Goal: Task Accomplishment & Management: Manage account settings

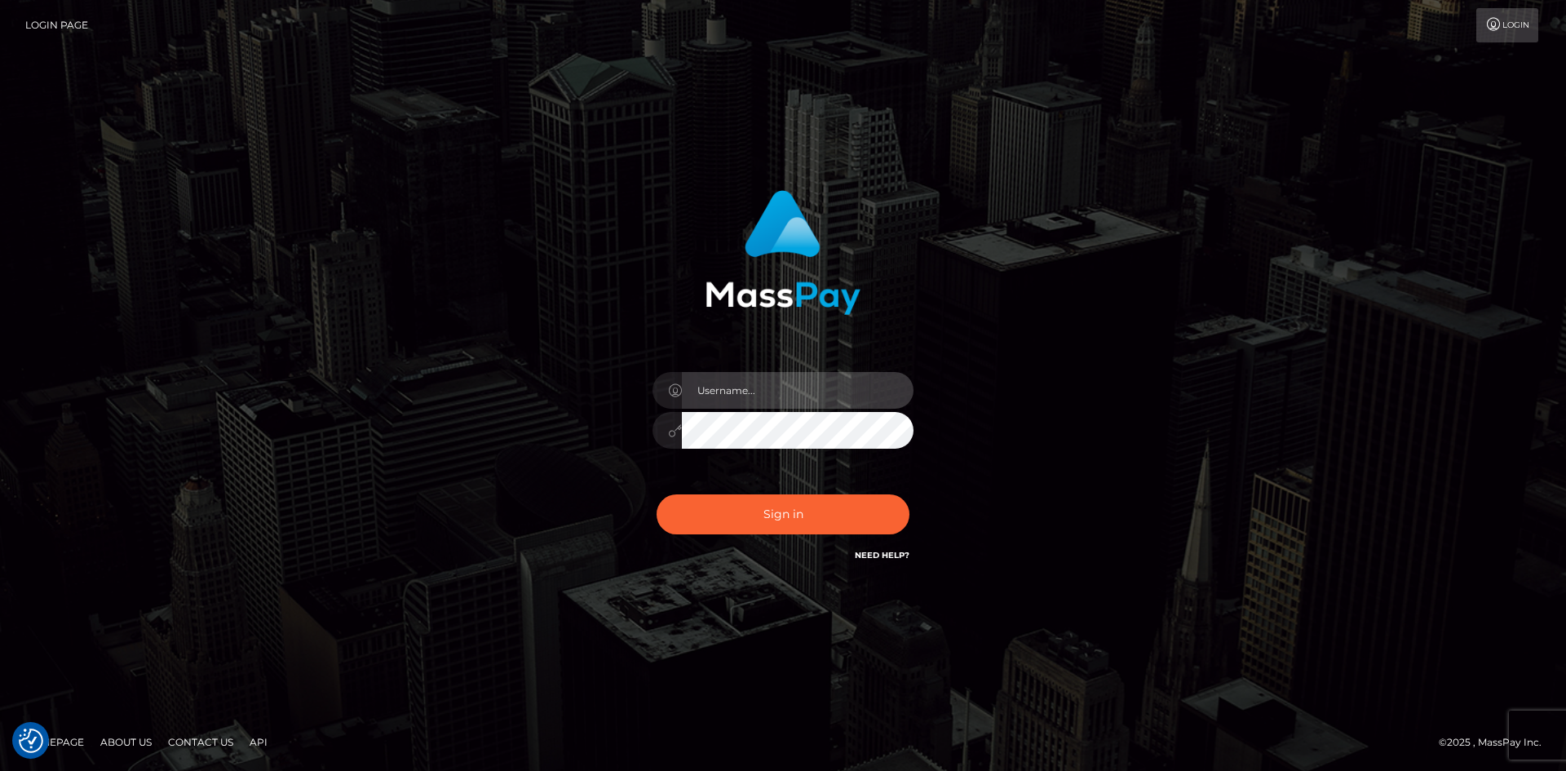
type input "[PERSON_NAME][DOMAIN_NAME]"
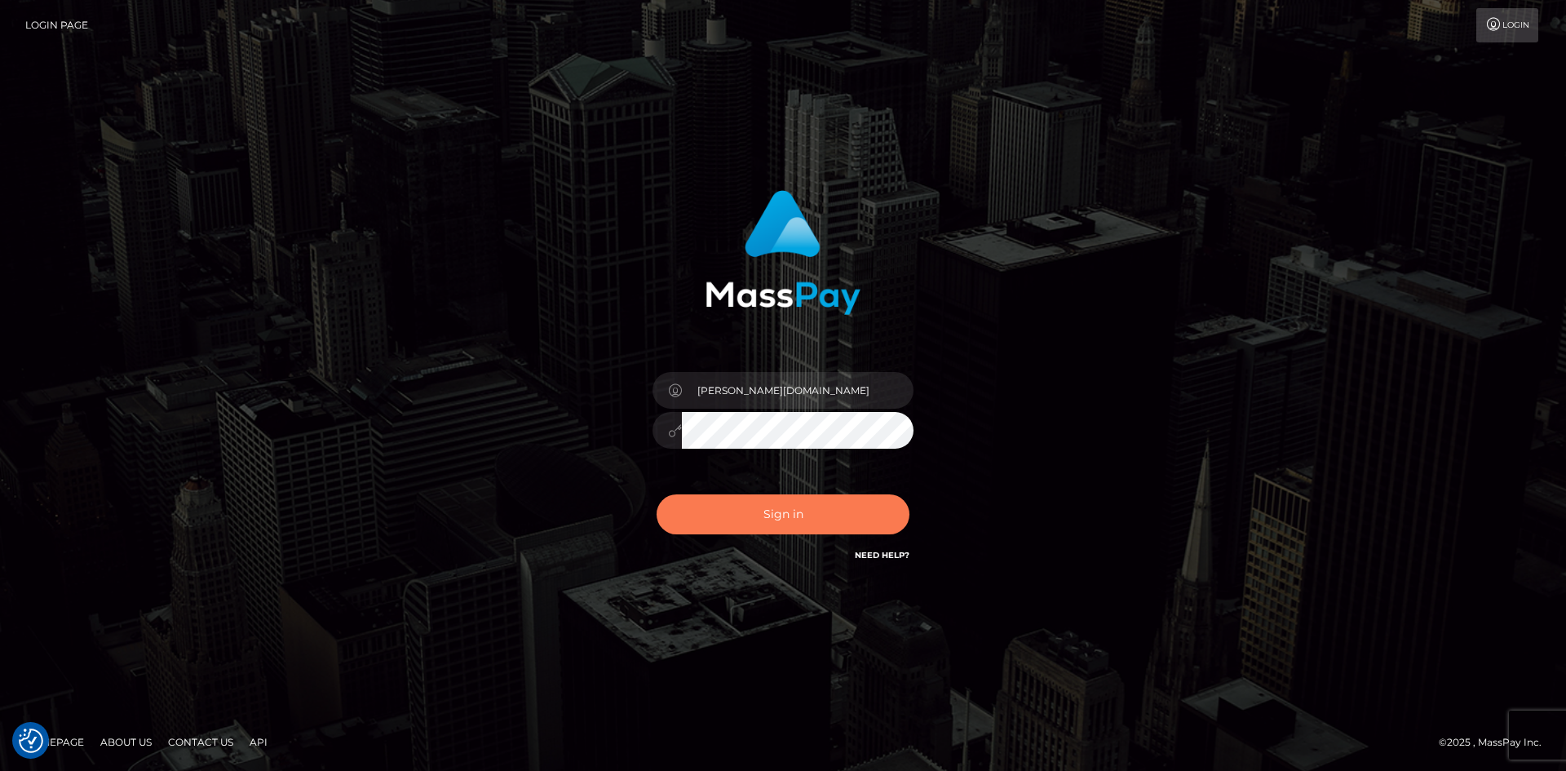
click at [821, 520] on button "Sign in" at bounding box center [782, 514] width 253 height 40
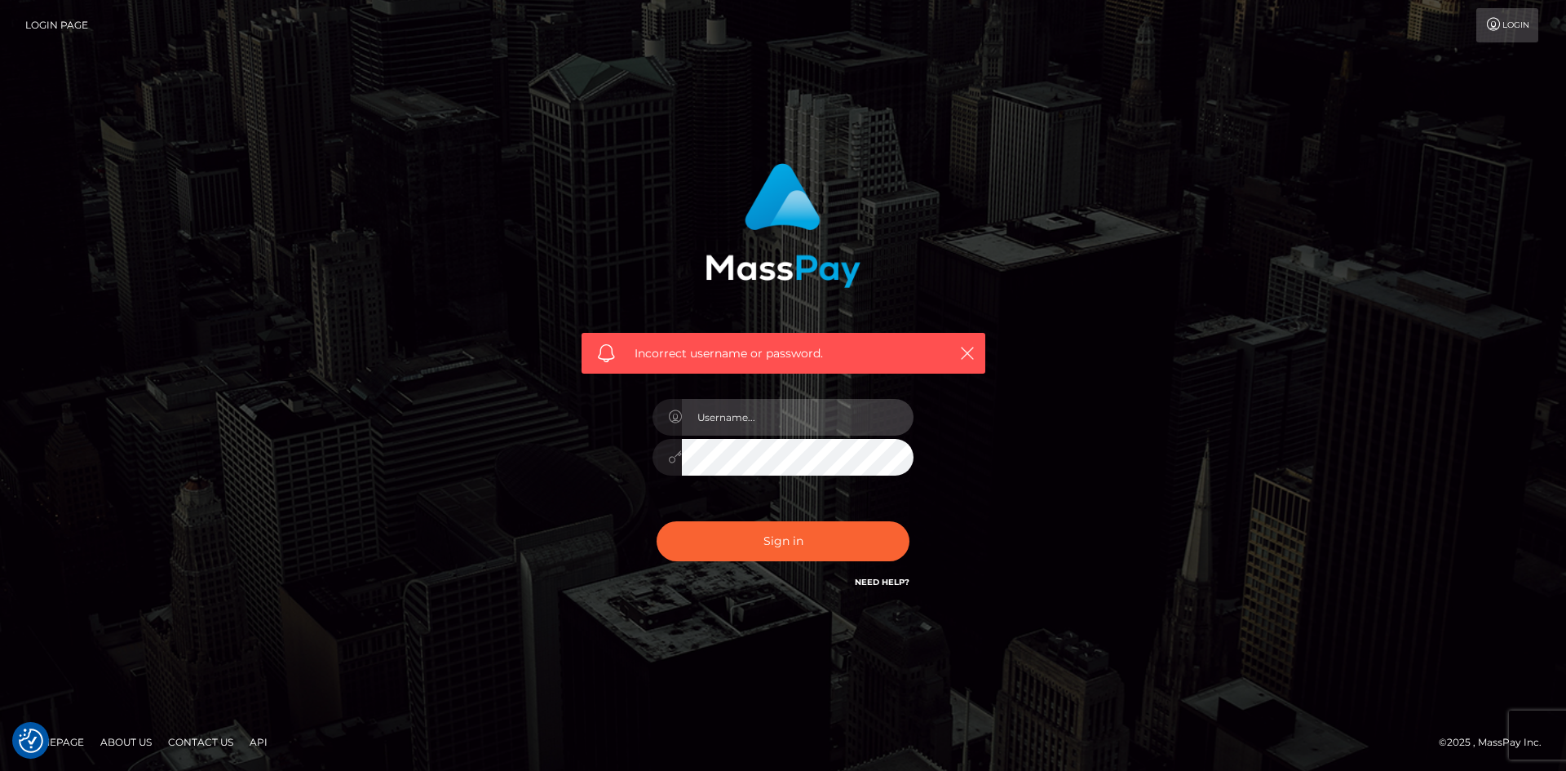
type input "[PERSON_NAME][DOMAIN_NAME]"
click at [67, 26] on link "Login Page" at bounding box center [56, 25] width 63 height 34
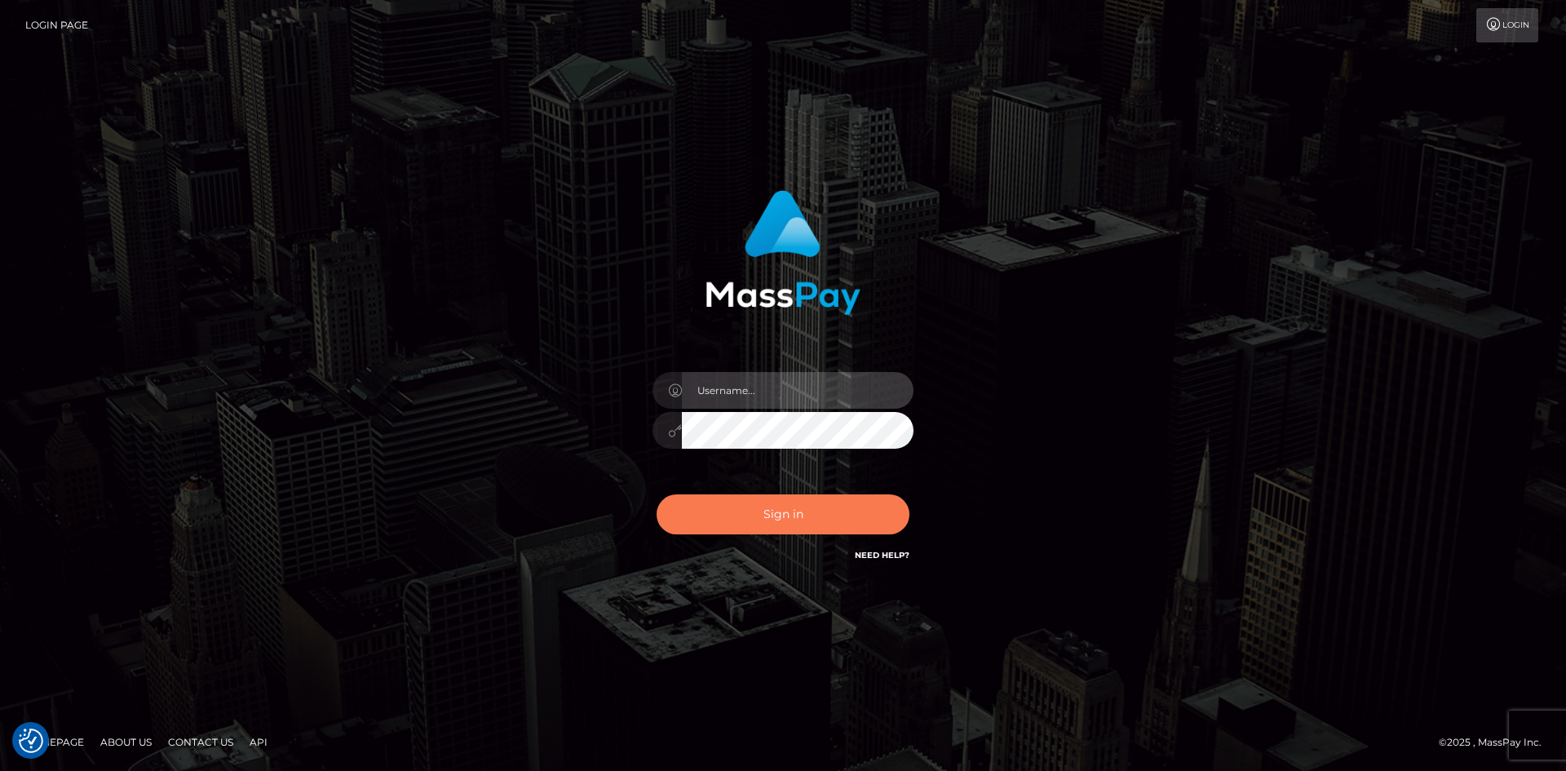
type input "[PERSON_NAME][DOMAIN_NAME]"
click at [802, 517] on button "Sign in" at bounding box center [782, 514] width 253 height 40
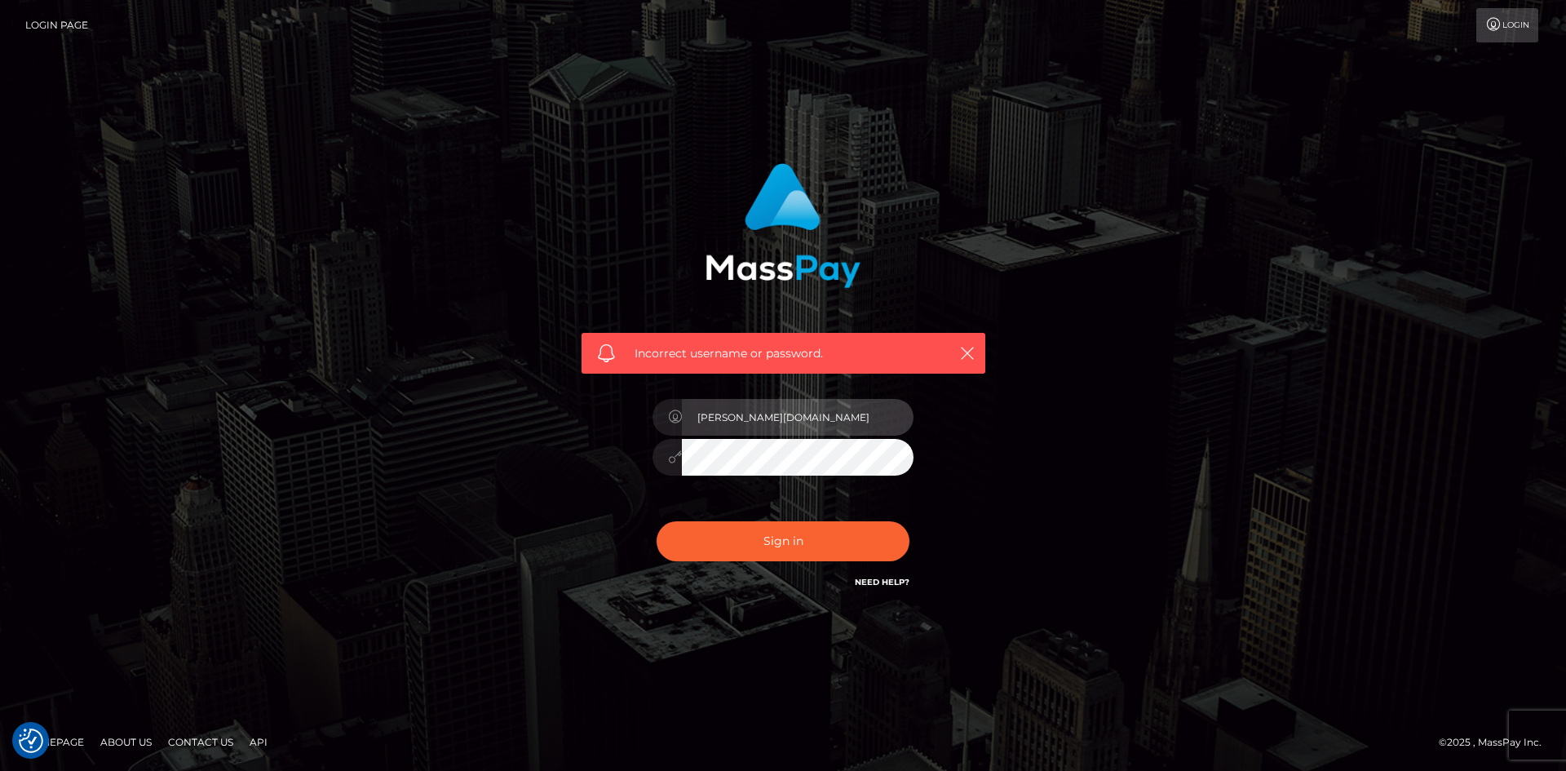
drag, startPoint x: 746, startPoint y: 412, endPoint x: 770, endPoint y: 413, distance: 23.7
click at [770, 413] on input "[PERSON_NAME][DOMAIN_NAME]" at bounding box center [798, 417] width 232 height 37
click at [762, 417] on input "[PERSON_NAME][DOMAIN_NAME]" at bounding box center [798, 417] width 232 height 37
type input "[PERSON_NAME].ACE"
click at [479, 453] on div "Incorrect username or password. [PERSON_NAME].ACE" at bounding box center [783, 385] width 930 height 469
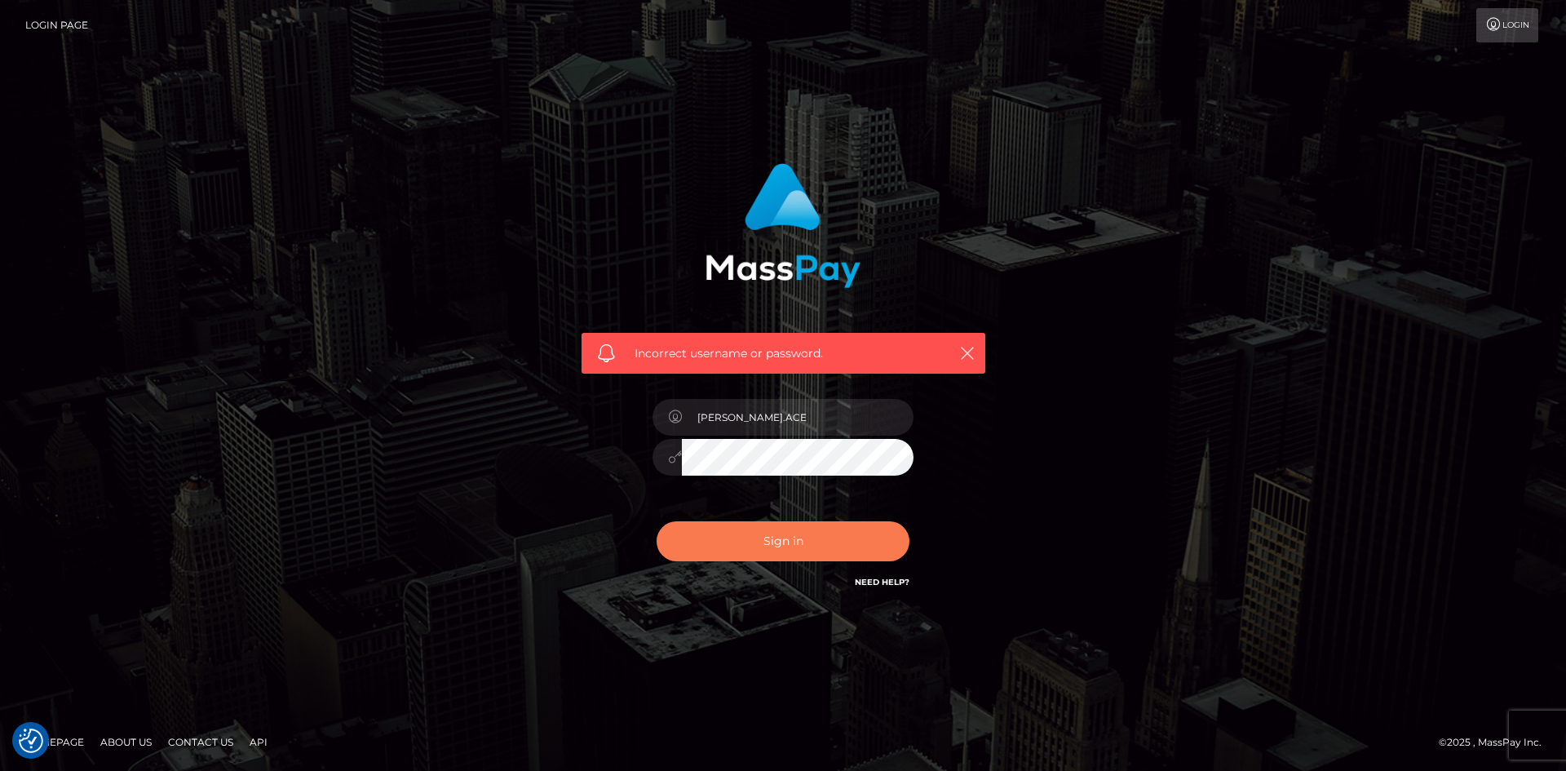
click at [734, 544] on button "Sign in" at bounding box center [782, 541] width 253 height 40
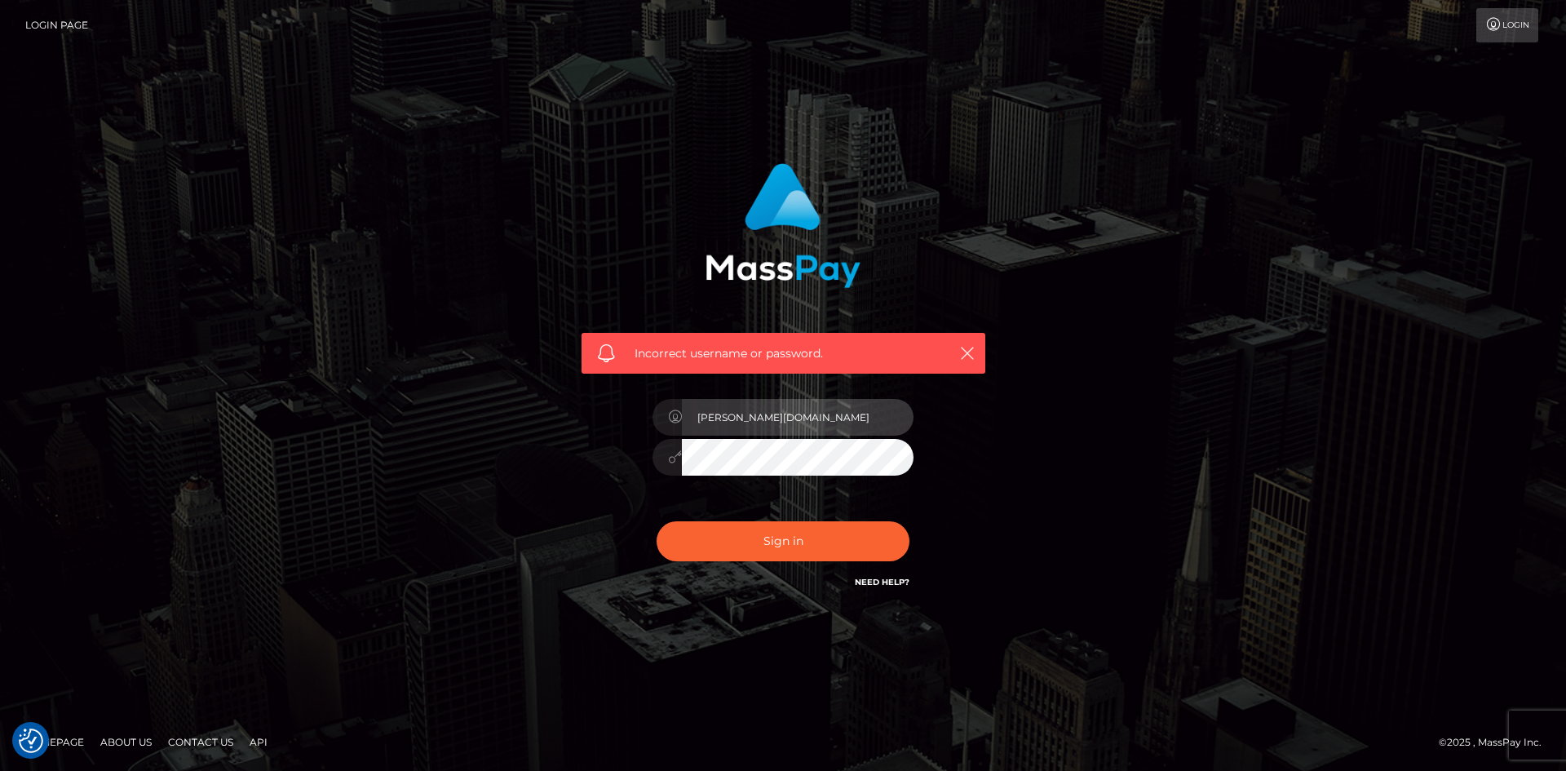
drag, startPoint x: 745, startPoint y: 413, endPoint x: 768, endPoint y: 413, distance: 22.8
click at [768, 413] on input "[PERSON_NAME][DOMAIN_NAME]" at bounding box center [798, 417] width 232 height 37
type input "[PERSON_NAME].ACE"
click at [561, 462] on div "Incorrect username or password. [PERSON_NAME].ACE" at bounding box center [783, 385] width 453 height 469
